Goal: Task Accomplishment & Management: Complete application form

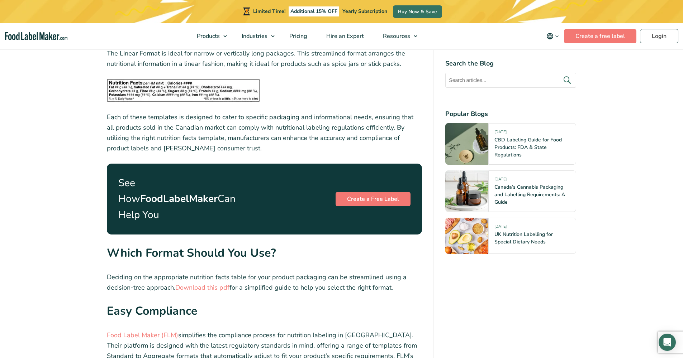
scroll to position [2444, 0]
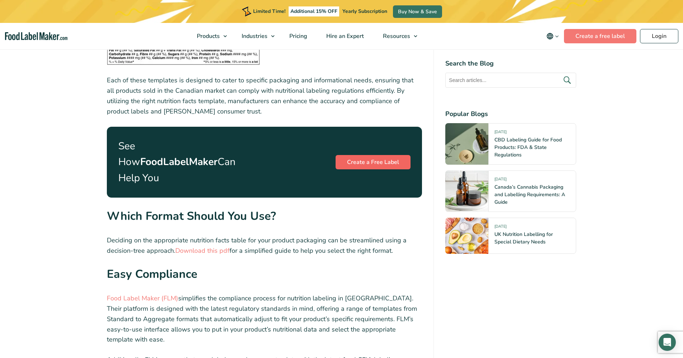
click at [367, 155] on link "Create a Free Label" at bounding box center [372, 162] width 75 height 14
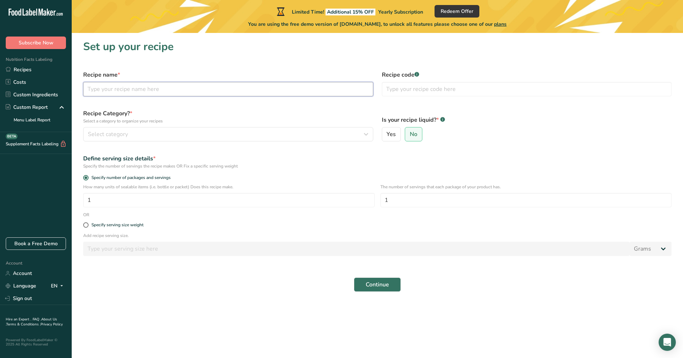
click at [169, 85] on input "text" at bounding box center [228, 89] width 290 height 14
click at [110, 224] on div "Specify serving size weight" at bounding box center [117, 225] width 52 height 5
click at [88, 224] on input "Specify serving size weight" at bounding box center [85, 225] width 5 height 5
radio input "true"
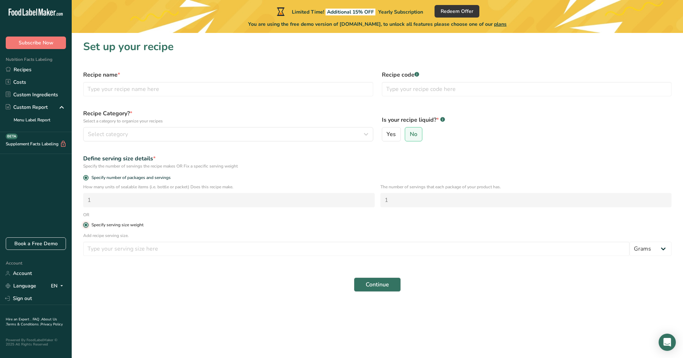
radio input "false"
click at [99, 178] on span "Specify number of packages and servings" at bounding box center [130, 177] width 82 height 5
click at [88, 178] on input "Specify number of packages and servings" at bounding box center [85, 178] width 5 height 5
radio input "true"
radio input "false"
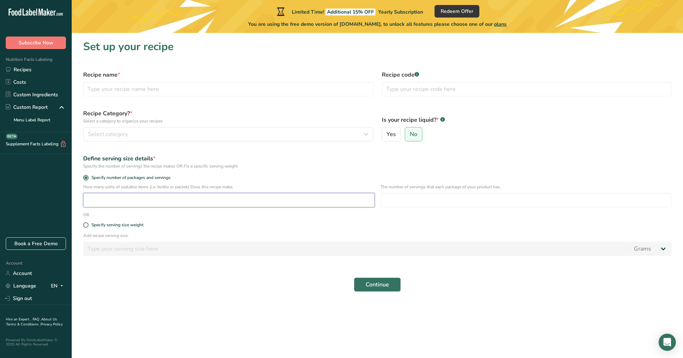
click at [101, 197] on input "number" at bounding box center [228, 200] width 291 height 14
click at [137, 198] on input "number" at bounding box center [228, 200] width 291 height 14
type input "1"
click at [412, 87] on input "text" at bounding box center [527, 89] width 290 height 14
click at [401, 201] on input "number" at bounding box center [525, 200] width 291 height 14
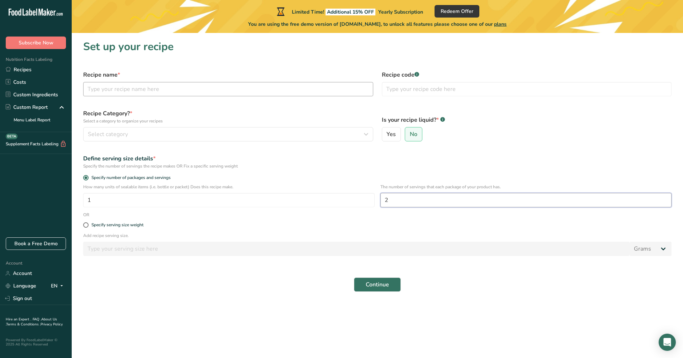
type input "2"
click at [176, 89] on input "text" at bounding box center [228, 89] width 290 height 14
type input "hazelore"
click at [376, 287] on span "Continue" at bounding box center [377, 285] width 23 height 9
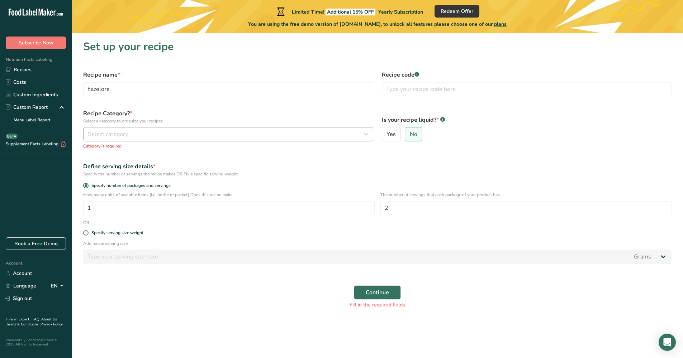
click at [176, 135] on div "Select category" at bounding box center [226, 134] width 276 height 9
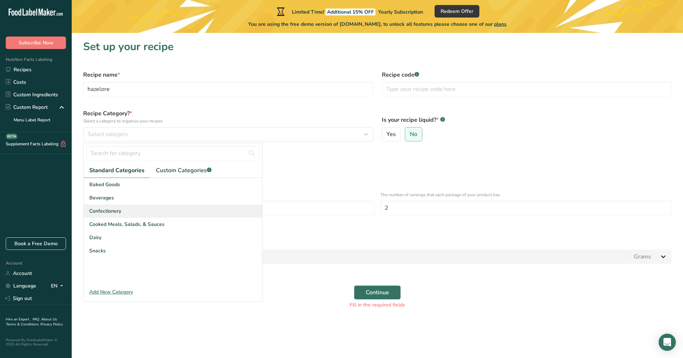
click at [140, 210] on div "Confectionery" at bounding box center [173, 211] width 179 height 13
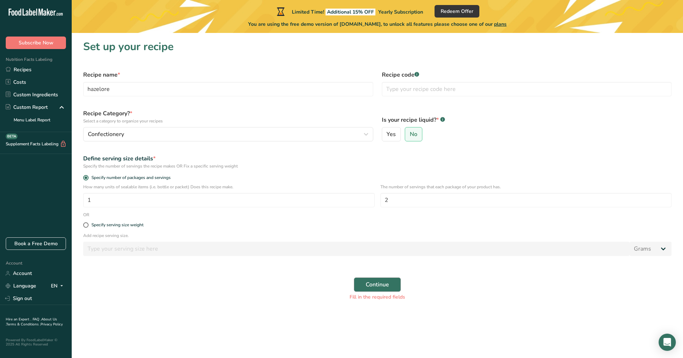
click at [367, 285] on span "Continue" at bounding box center [377, 285] width 23 height 9
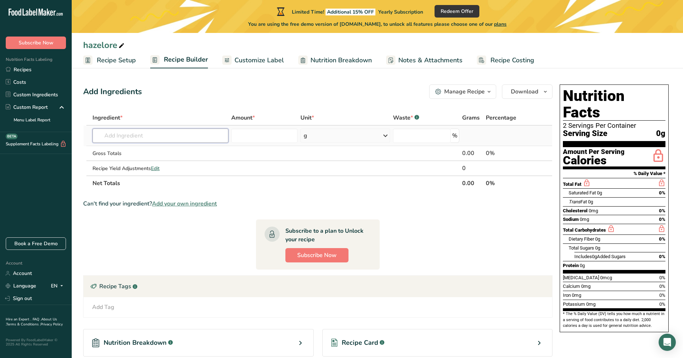
click at [130, 134] on input "text" at bounding box center [160, 136] width 136 height 14
type input "milk pallets"
drag, startPoint x: 130, startPoint y: 134, endPoint x: 114, endPoint y: 163, distance: 33.7
click at [114, 163] on div "Add your own ingredient" at bounding box center [160, 162] width 124 height 8
